Goal: Transaction & Acquisition: Purchase product/service

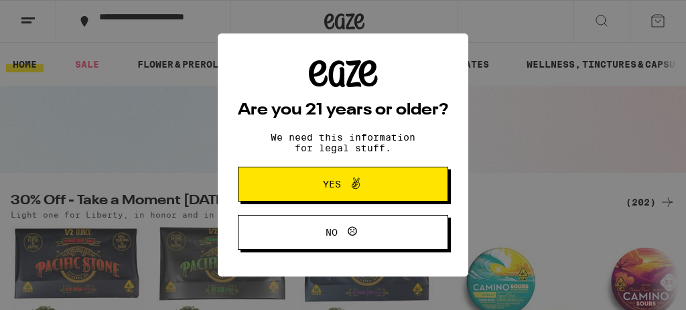
click at [382, 200] on button "Yes" at bounding box center [343, 184] width 210 height 35
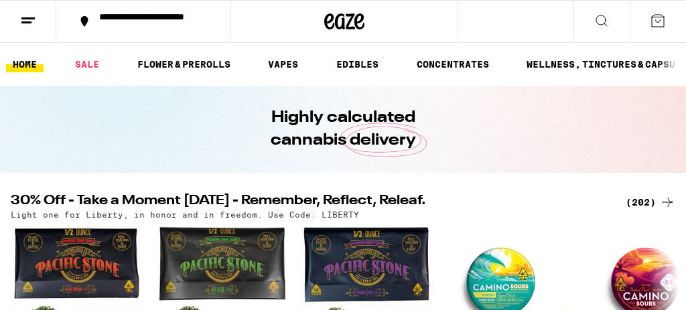
click at [606, 19] on icon at bounding box center [601, 21] width 16 height 16
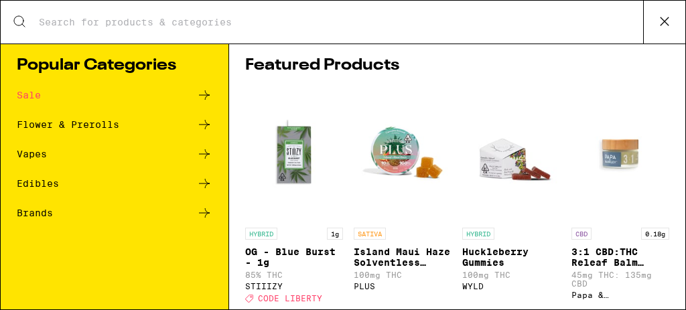
click at [171, 124] on div "Flower & Prerolls" at bounding box center [115, 125] width 196 height 16
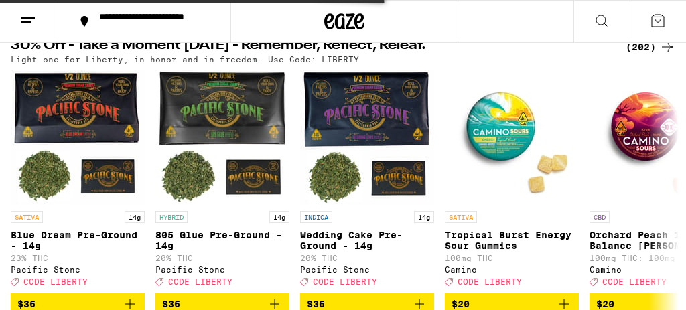
scroll to position [157, 0]
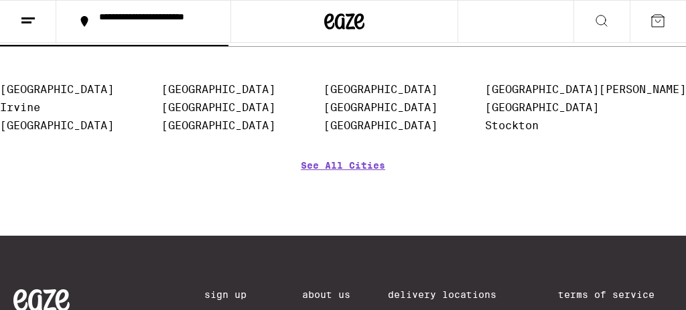
scroll to position [1381, 0]
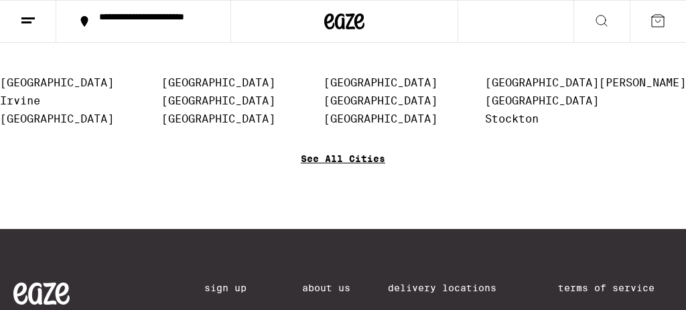
click at [356, 195] on link "See All Cities" at bounding box center [343, 178] width 84 height 50
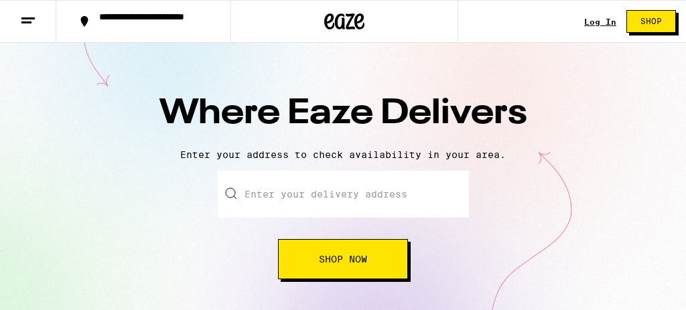
click at [344, 198] on input "text" at bounding box center [343, 194] width 251 height 47
